Goal: Information Seeking & Learning: Learn about a topic

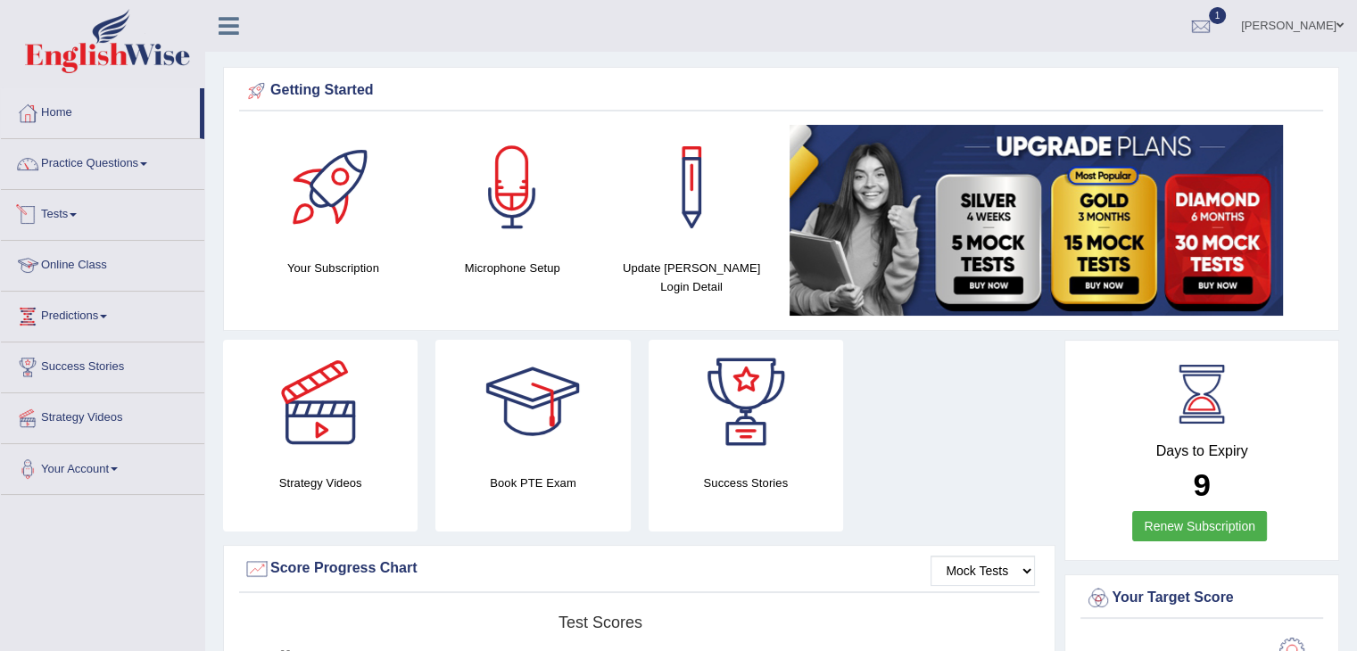
click at [111, 249] on link "Online Class" at bounding box center [102, 263] width 203 height 45
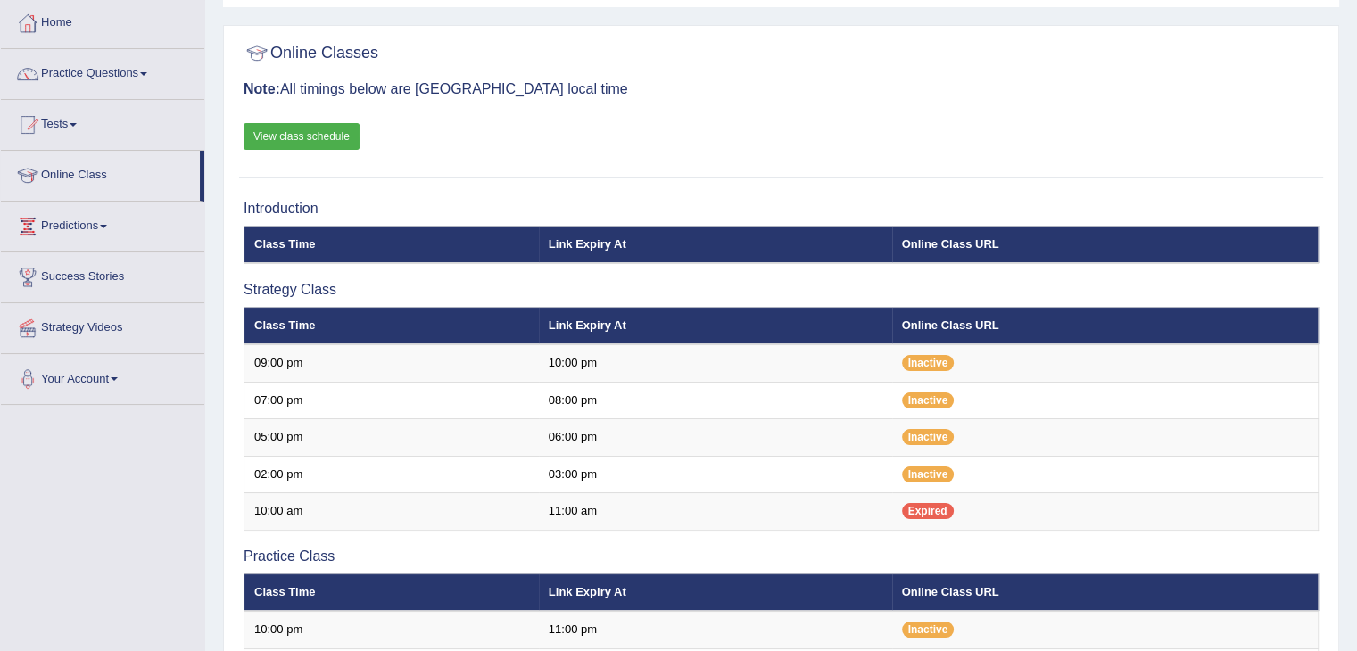
scroll to position [88, 0]
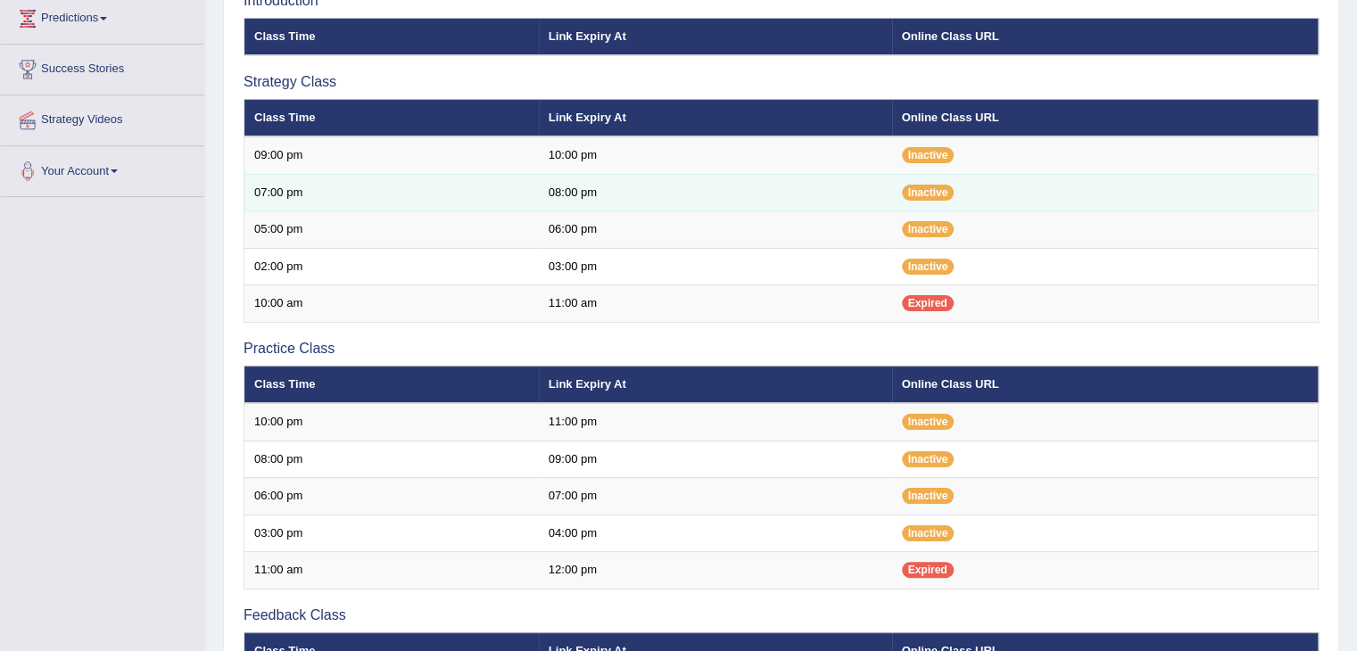
scroll to position [300, 0]
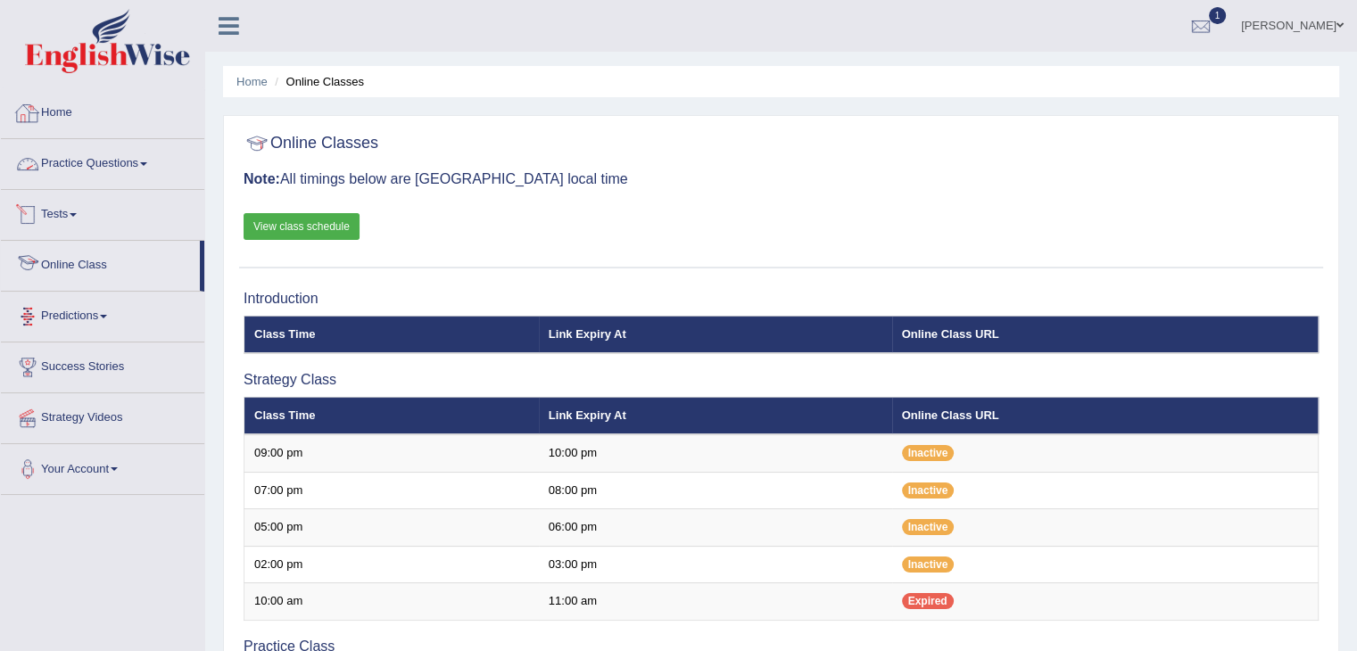
click at [54, 120] on link "Home" at bounding box center [102, 110] width 203 height 45
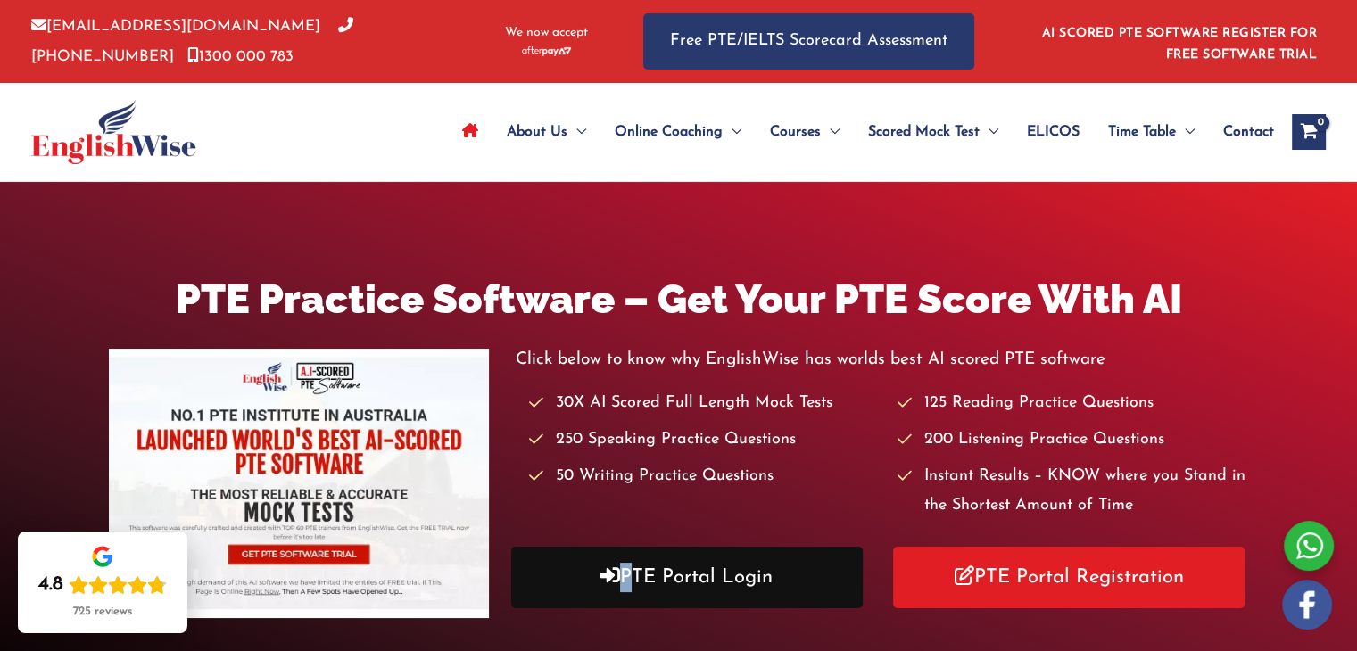
click at [623, 572] on link "PTE Portal Login" at bounding box center [687, 578] width 352 height 62
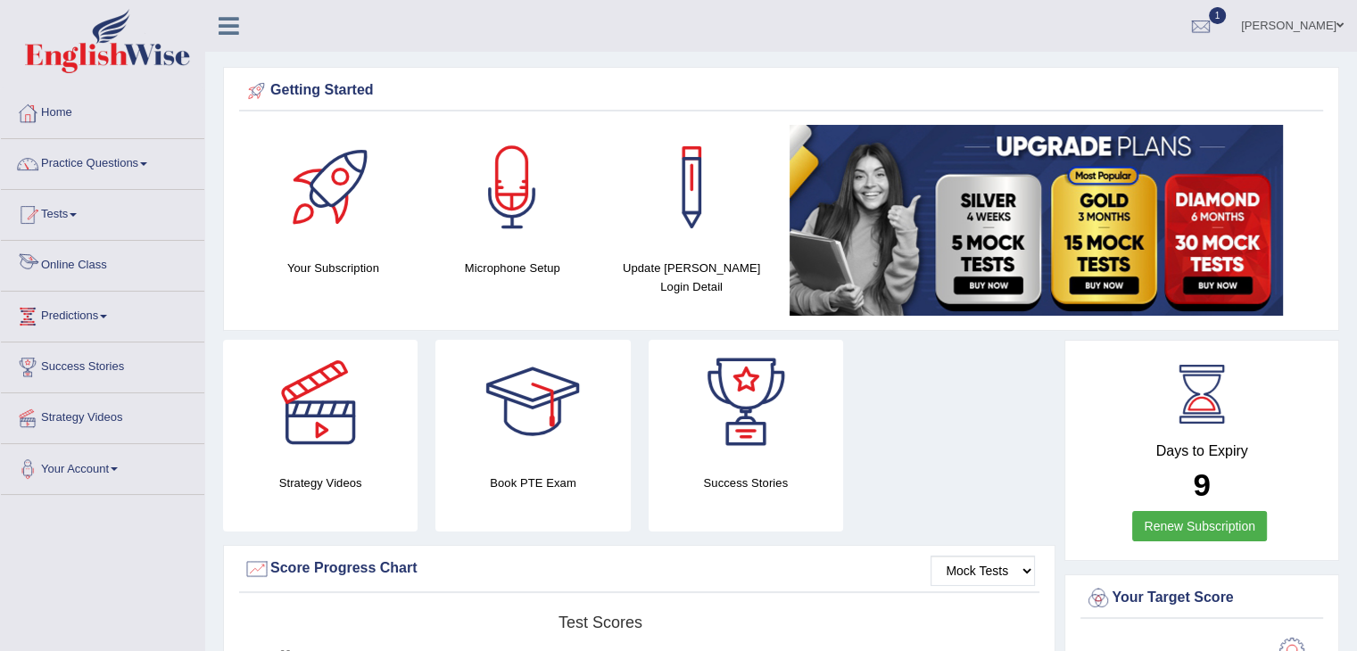
click at [105, 269] on link "Online Class" at bounding box center [102, 263] width 203 height 45
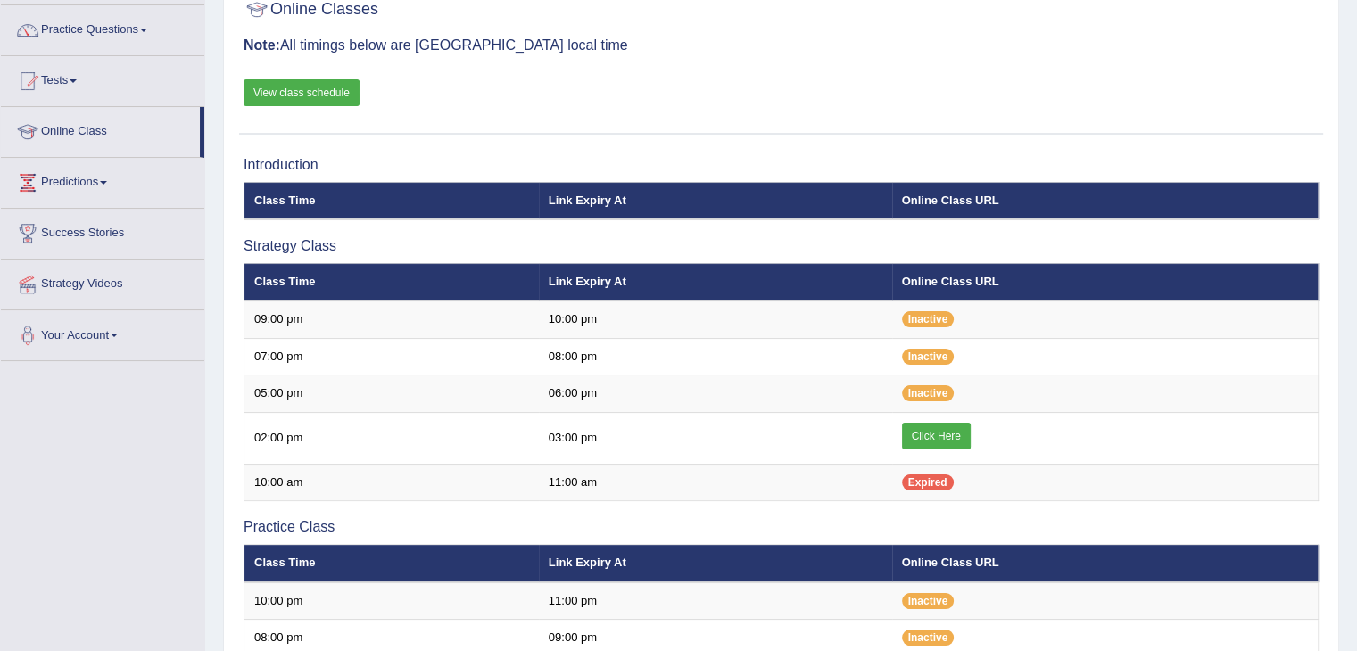
scroll to position [135, 0]
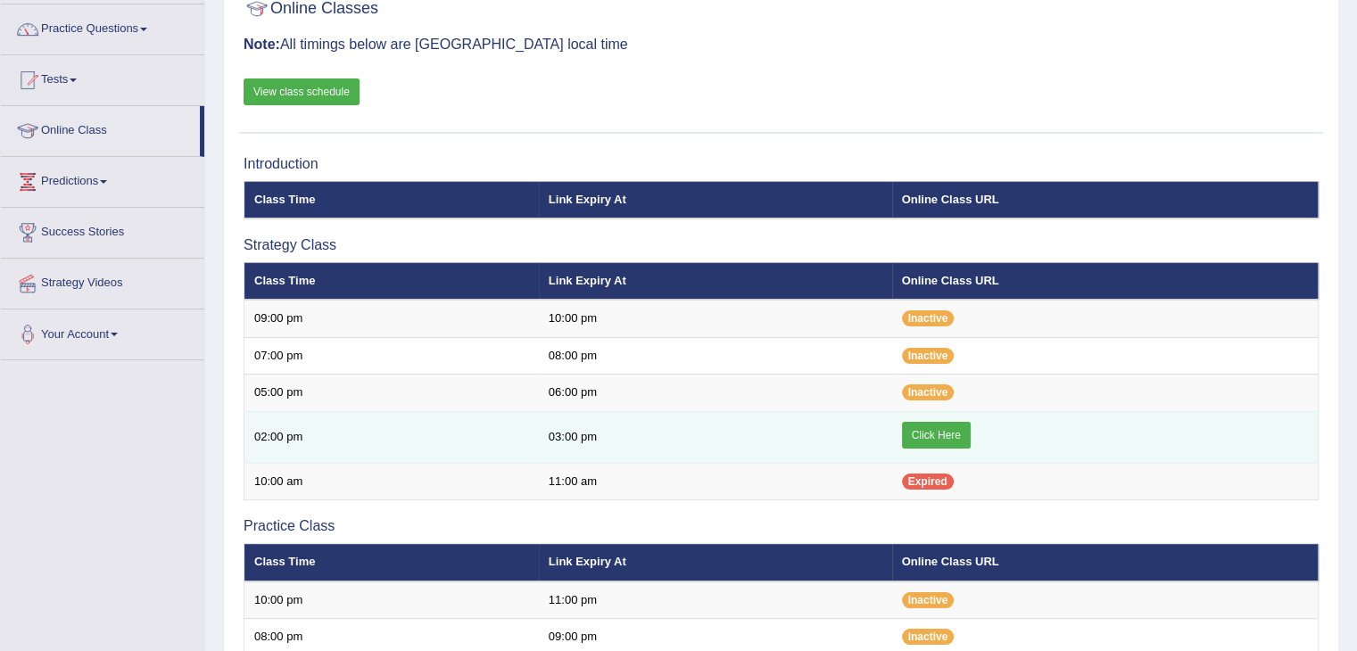
click at [915, 436] on link "Click Here" at bounding box center [936, 435] width 69 height 27
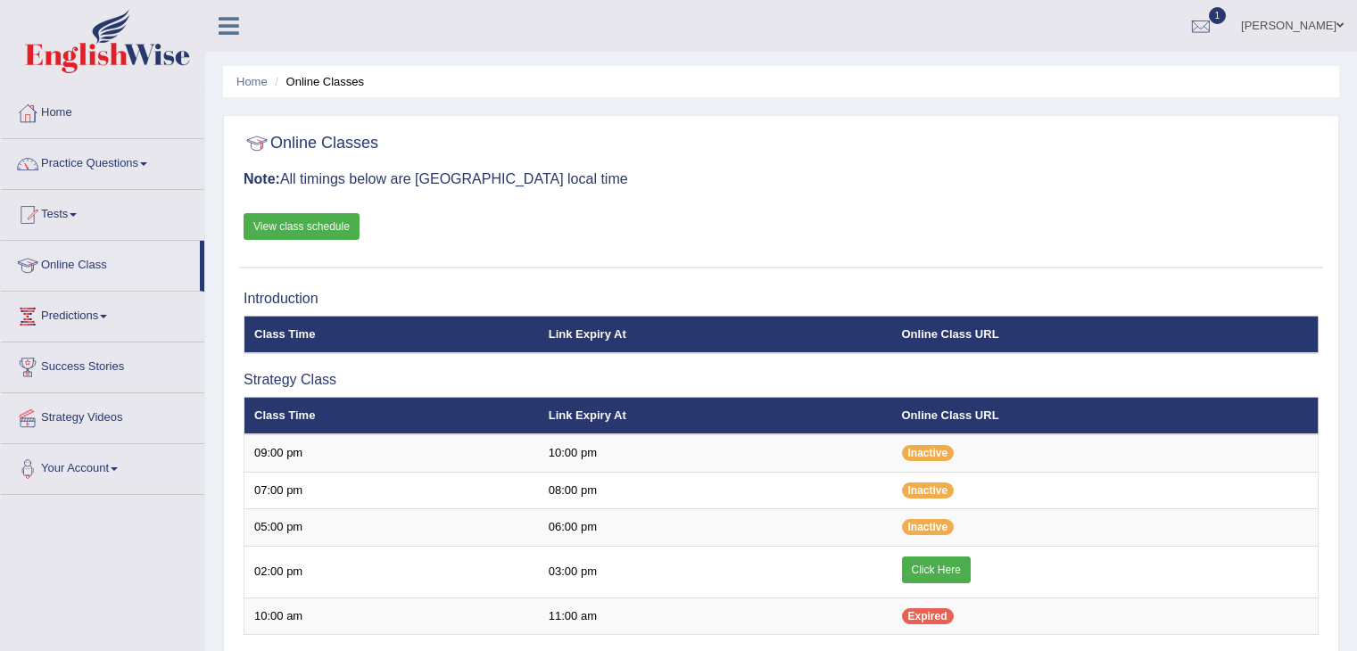
scroll to position [135, 0]
